Goal: Task Accomplishment & Management: Use online tool/utility

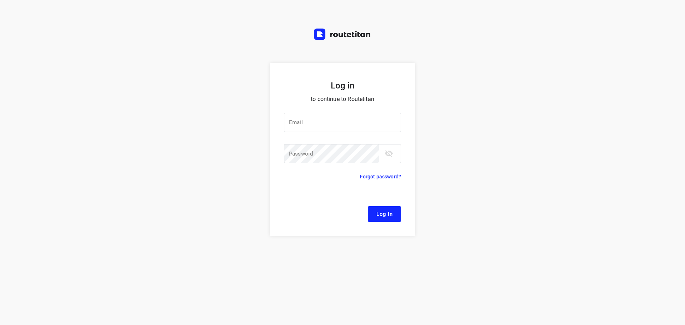
click at [511, 127] on div "Log in to continue to Routetitan Email Email ​ Password Password ​ Forgot passw…" at bounding box center [342, 194] width 685 height 262
click at [649, 193] on div "Log in to continue to Routetitan Email Email ​ Password Password ​ Forgot passw…" at bounding box center [342, 194] width 685 height 262
click at [369, 125] on input "email" at bounding box center [342, 122] width 117 height 19
click at [339, 129] on input "email" at bounding box center [342, 122] width 117 height 19
drag, startPoint x: 580, startPoint y: 104, endPoint x: 517, endPoint y: 126, distance: 66.7
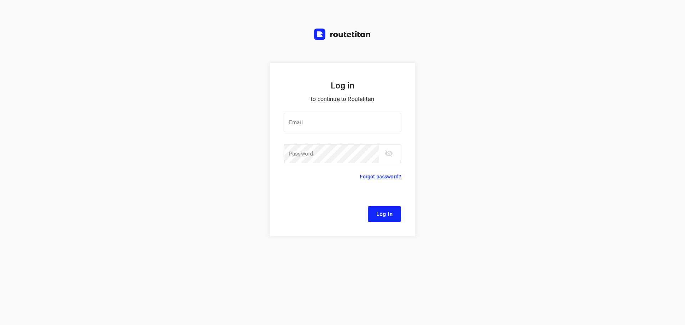
click at [580, 104] on div "Log in to continue to Routetitan Email Email ​ Password Password ​ Forgot passw…" at bounding box center [342, 194] width 685 height 262
click at [0, 0] on div at bounding box center [0, 0] width 0 height 0
click at [328, 126] on input "email" at bounding box center [342, 122] width 117 height 19
click at [0, 0] on div at bounding box center [0, 0] width 0 height 0
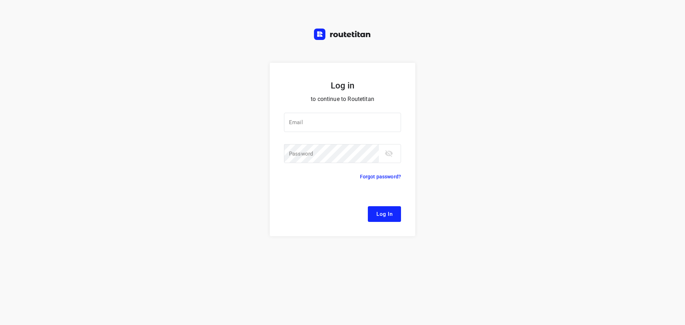
click at [0, 0] on div at bounding box center [0, 0] width 0 height 0
drag, startPoint x: 620, startPoint y: 158, endPoint x: 491, endPoint y: 139, distance: 130.5
click at [620, 158] on div "Log in to continue to Routetitan Email Email ​ Password Password ​ Forgot passw…" at bounding box center [342, 194] width 685 height 262
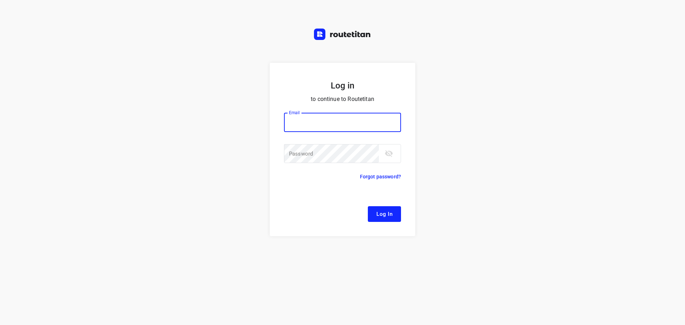
click at [326, 129] on input "email" at bounding box center [342, 122] width 117 height 19
paste input "[PERSON_NAME][EMAIL_ADDRESS][DOMAIN_NAME]"
click at [604, 182] on div "Log in to continue to Routetitan Email [EMAIL_ADDRESS][DOMAIN_NAME] Email ​ Pas…" at bounding box center [342, 194] width 685 height 262
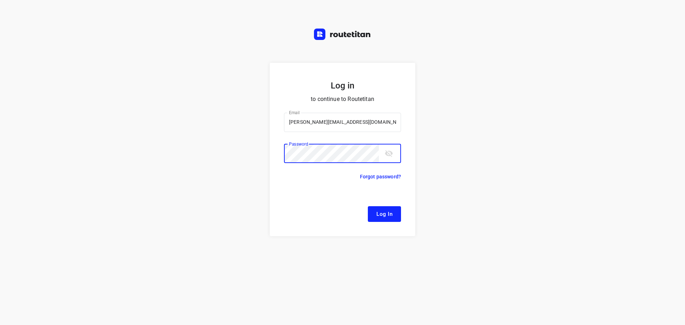
click at [368, 206] on button "Log In" at bounding box center [384, 214] width 33 height 16
drag, startPoint x: 661, startPoint y: 113, endPoint x: 570, endPoint y: 122, distance: 91.0
click at [661, 113] on div "Log in to continue to Routetitan Email [EMAIL_ADDRESS][DOMAIN_NAME] Email ​ Pas…" at bounding box center [342, 194] width 685 height 262
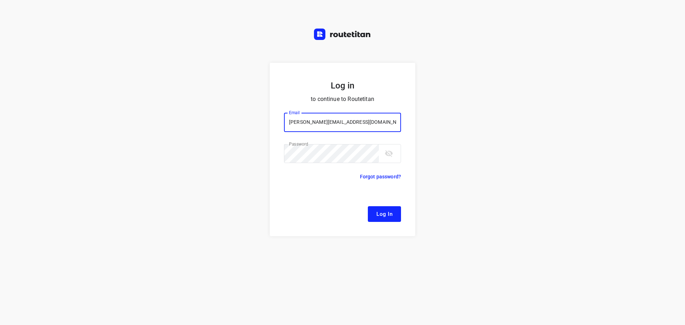
drag, startPoint x: 339, startPoint y: 123, endPoint x: 239, endPoint y: 119, distance: 99.9
click at [239, 119] on div "Log in to continue to Routetitan Email [EMAIL_ADDRESS][DOMAIN_NAME] Email ​ Pas…" at bounding box center [342, 194] width 685 height 262
paste input "[EMAIL_ADDRESS][DOMAIN_NAME]"
type input "[EMAIL_ADDRESS][DOMAIN_NAME]"
click at [576, 170] on div "Log in to continue to Routetitan Email [EMAIL_ADDRESS][DOMAIN_NAME] Email ​ Pas…" at bounding box center [342, 194] width 685 height 262
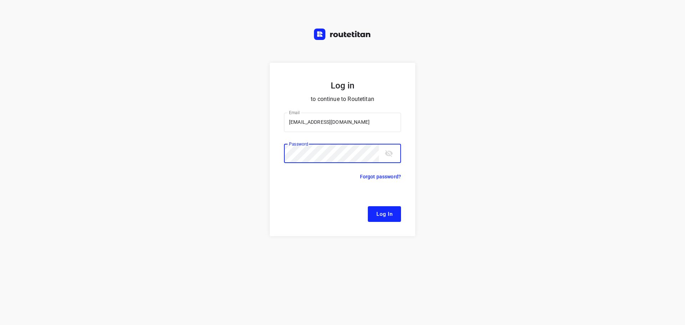
click at [266, 155] on div "Log in to continue to Routetitan Email [EMAIL_ADDRESS][DOMAIN_NAME] Email ​ Pas…" at bounding box center [342, 194] width 685 height 262
click at [368, 206] on button "Log In" at bounding box center [384, 214] width 33 height 16
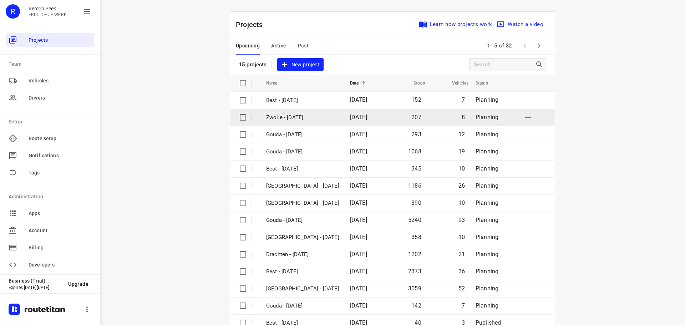
click at [0, 324] on div at bounding box center [0, 325] width 0 height 0
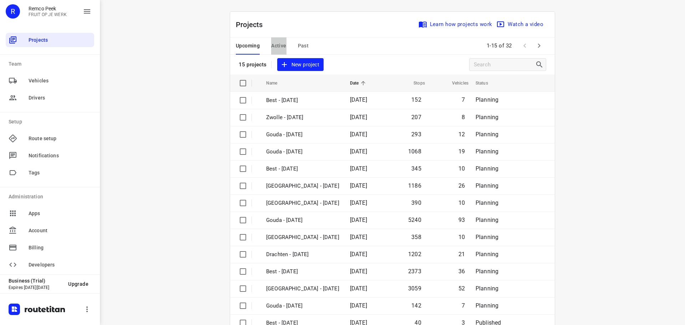
click at [271, 47] on span "Active" at bounding box center [278, 45] width 15 height 9
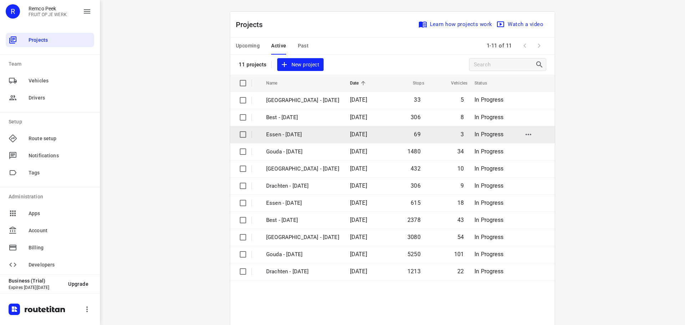
click at [298, 135] on p "Essen - [DATE]" at bounding box center [302, 134] width 73 height 8
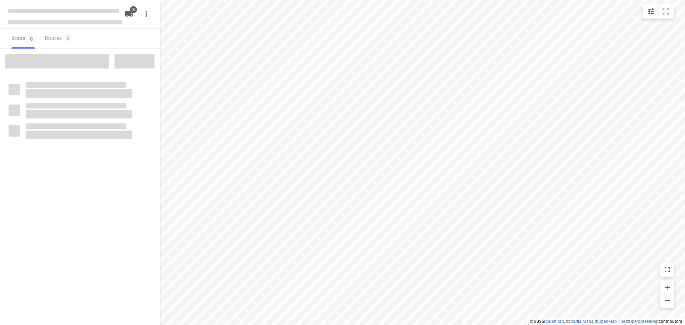
checkbox input "true"
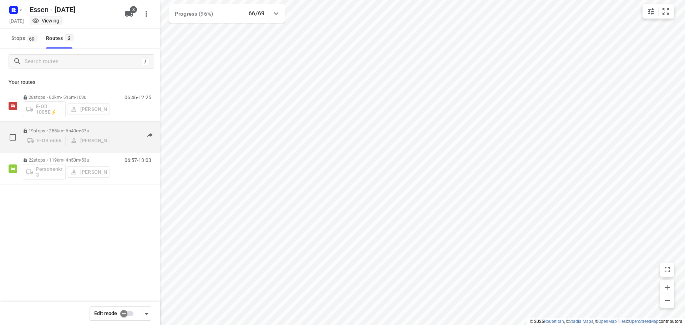
click at [67, 128] on p "19 stops • 255km • 6h40m • 37u" at bounding box center [66, 130] width 87 height 5
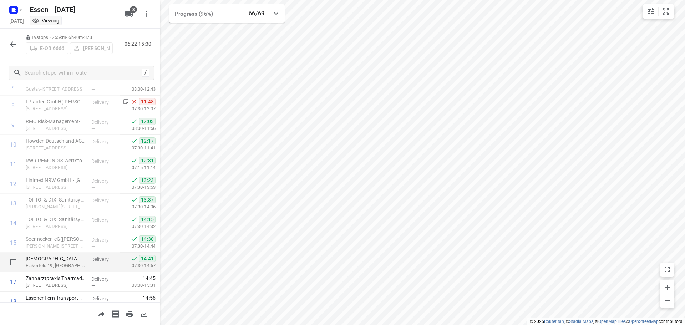
scroll to position [211, 0]
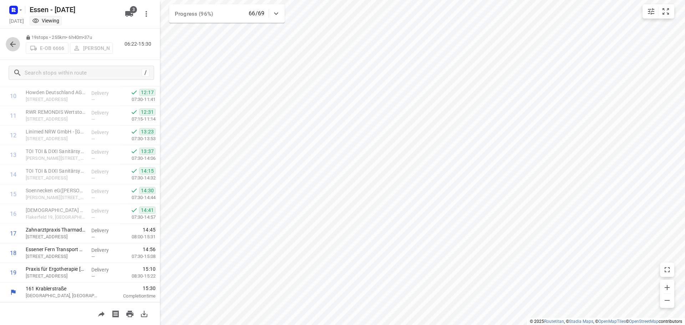
click at [12, 48] on icon "button" at bounding box center [13, 44] width 9 height 9
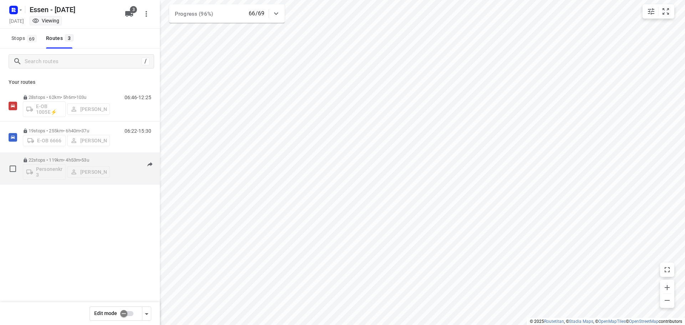
click at [79, 157] on p "22 stops • 119km • 4h53m • 53u" at bounding box center [66, 159] width 87 height 5
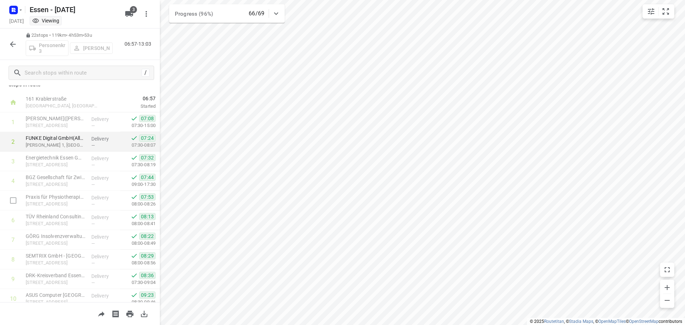
scroll to position [0, 0]
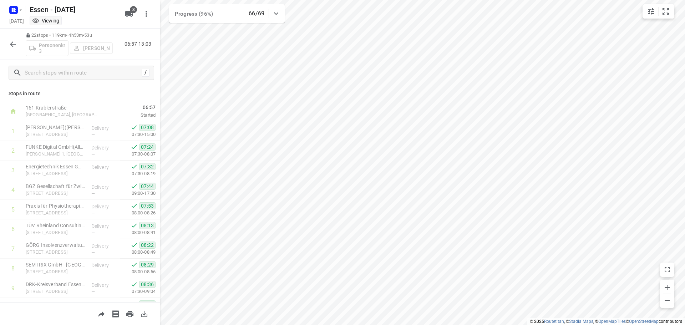
click at [15, 45] on icon "button" at bounding box center [13, 44] width 9 height 9
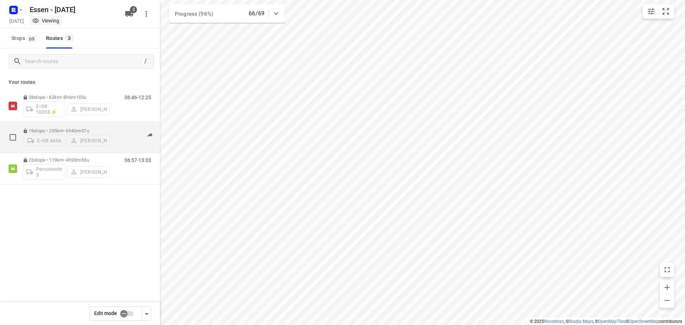
click at [51, 129] on p "19 stops • 255km • 6h40m • 37u" at bounding box center [66, 130] width 87 height 5
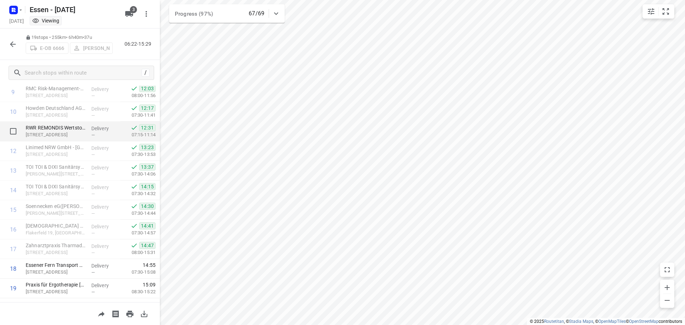
scroll to position [211, 0]
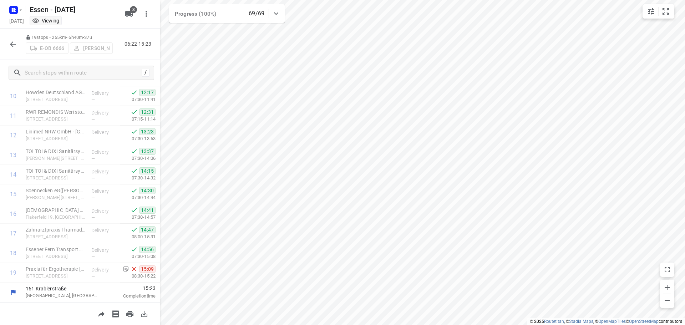
click at [12, 45] on icon "button" at bounding box center [13, 44] width 9 height 9
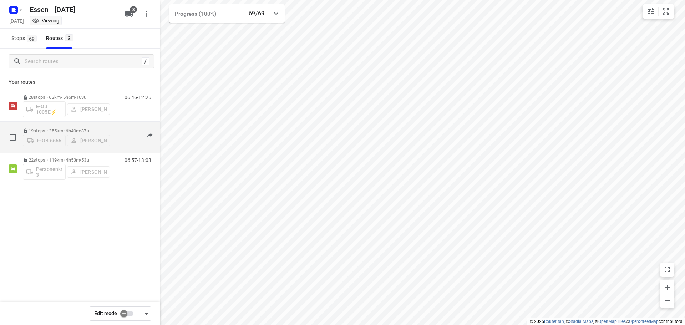
click at [67, 128] on p "19 stops • 255km • 6h40m • 37u" at bounding box center [66, 130] width 87 height 5
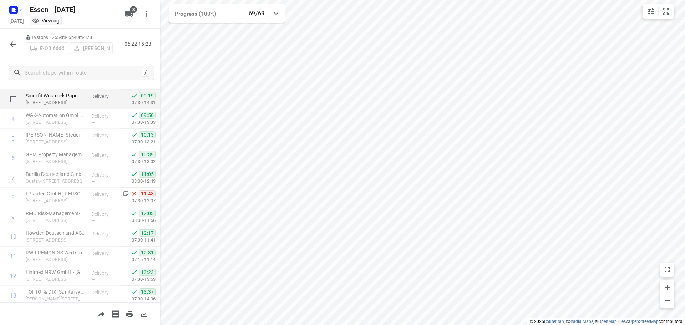
scroll to position [71, 0]
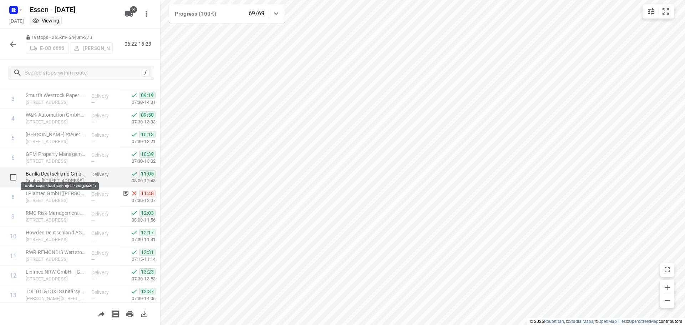
click at [77, 177] on p "Barilla Deutschland GmbH([PERSON_NAME])" at bounding box center [56, 173] width 60 height 7
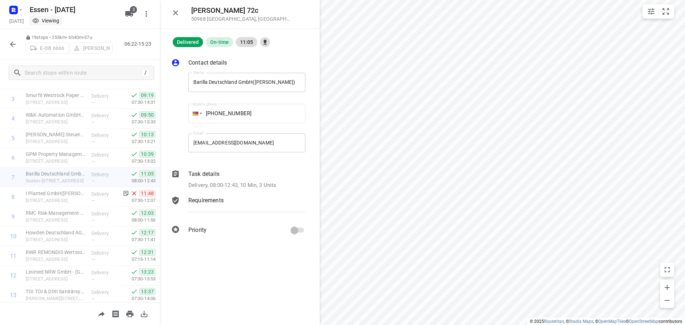
click at [15, 47] on icon "button" at bounding box center [13, 44] width 9 height 9
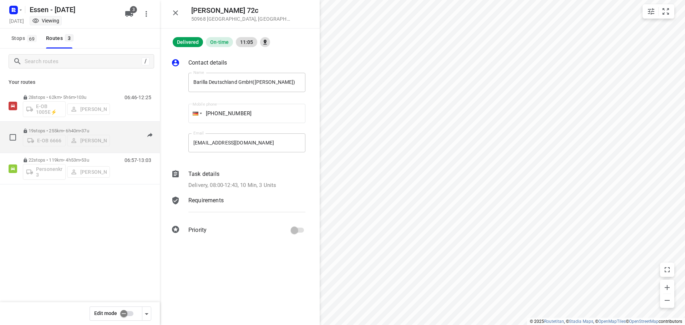
click at [58, 129] on p "19 stops • 255km • 6h40m • 37u" at bounding box center [66, 130] width 87 height 5
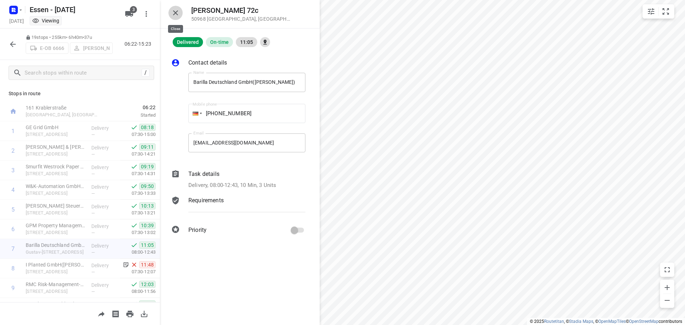
click at [175, 15] on icon "button" at bounding box center [175, 13] width 9 height 9
